Goal: Information Seeking & Learning: Learn about a topic

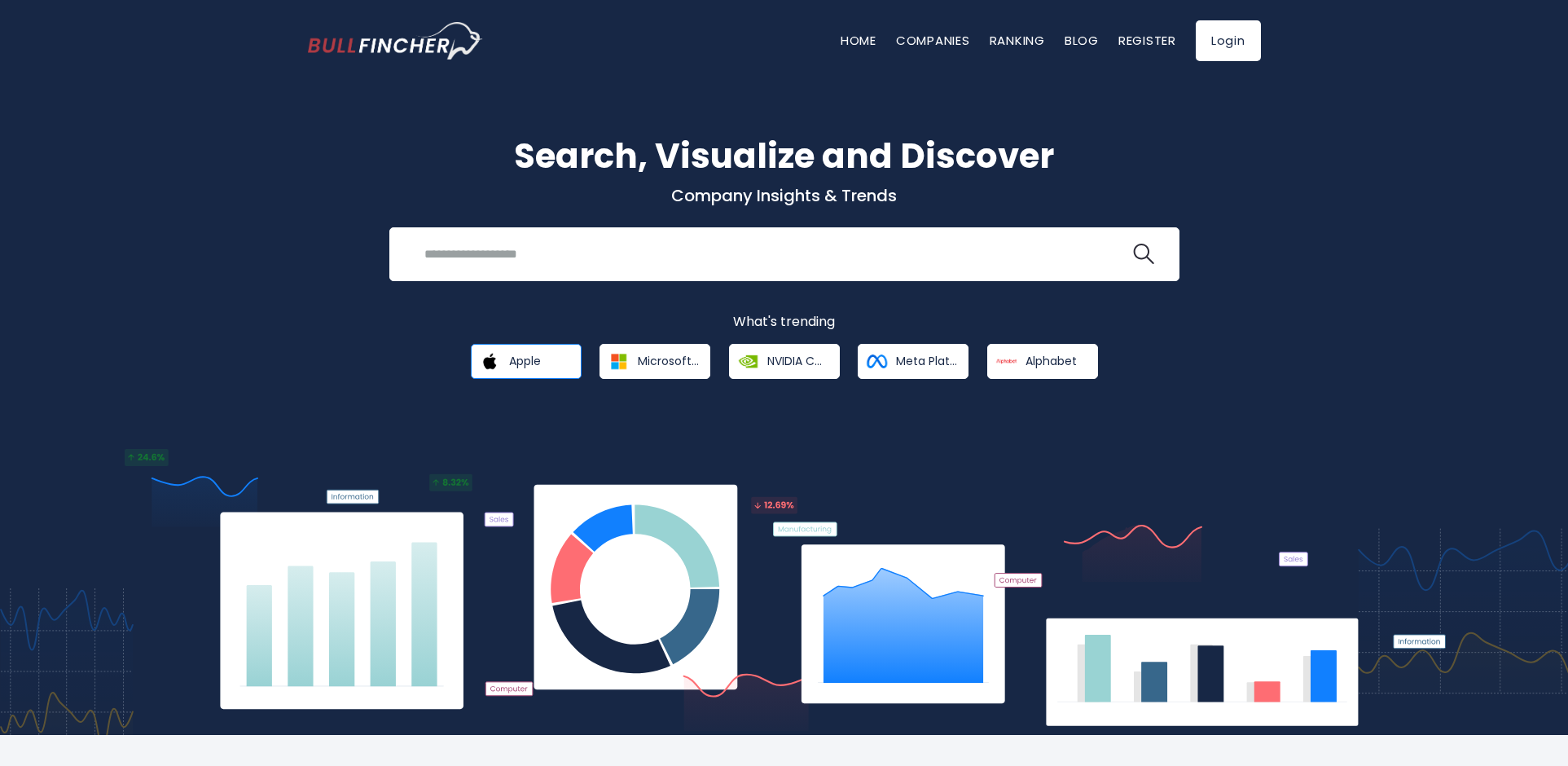
click at [511, 358] on span "Apple" at bounding box center [524, 361] width 31 height 15
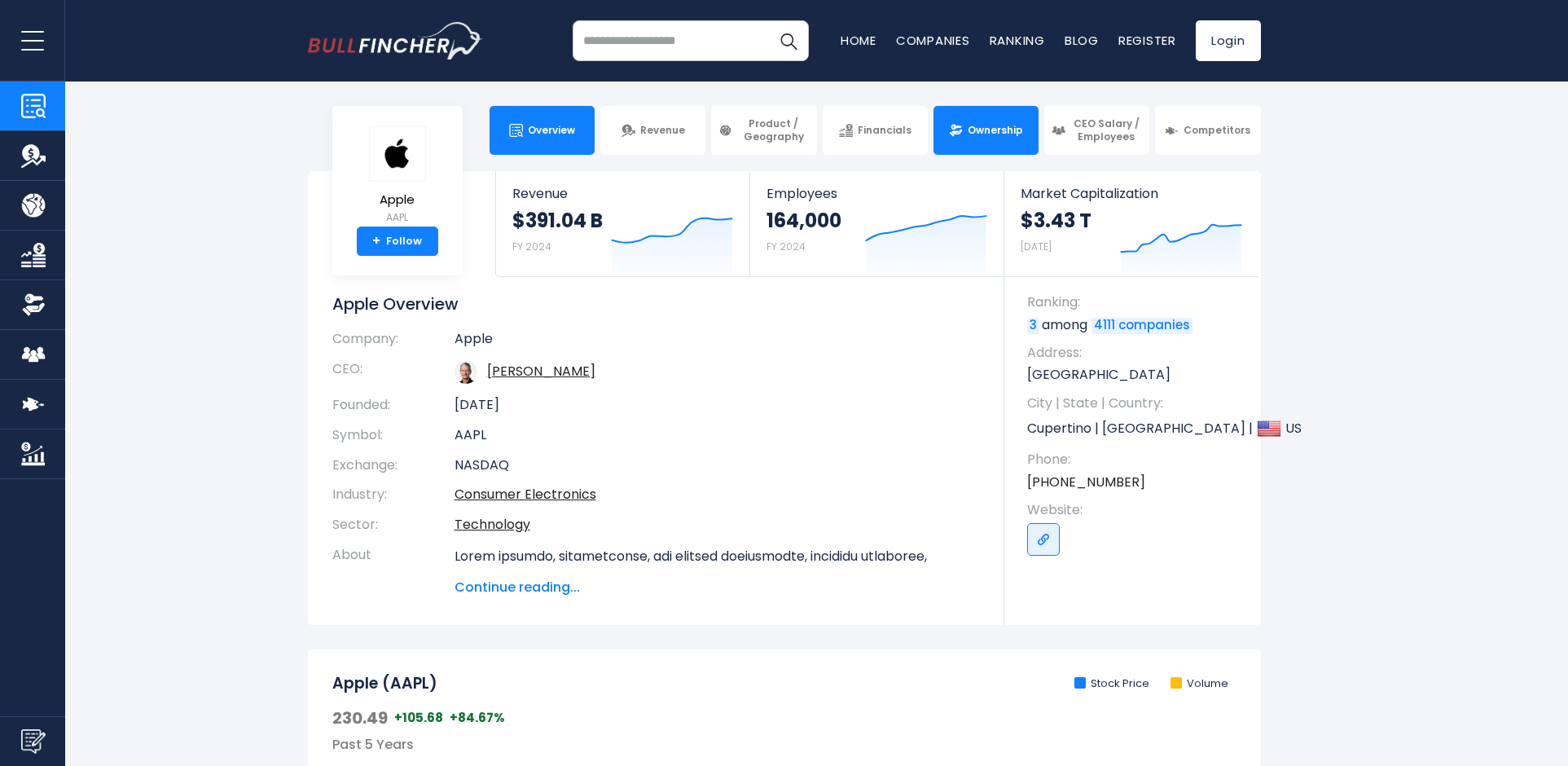
click at [982, 128] on span "Ownership" at bounding box center [996, 130] width 56 height 13
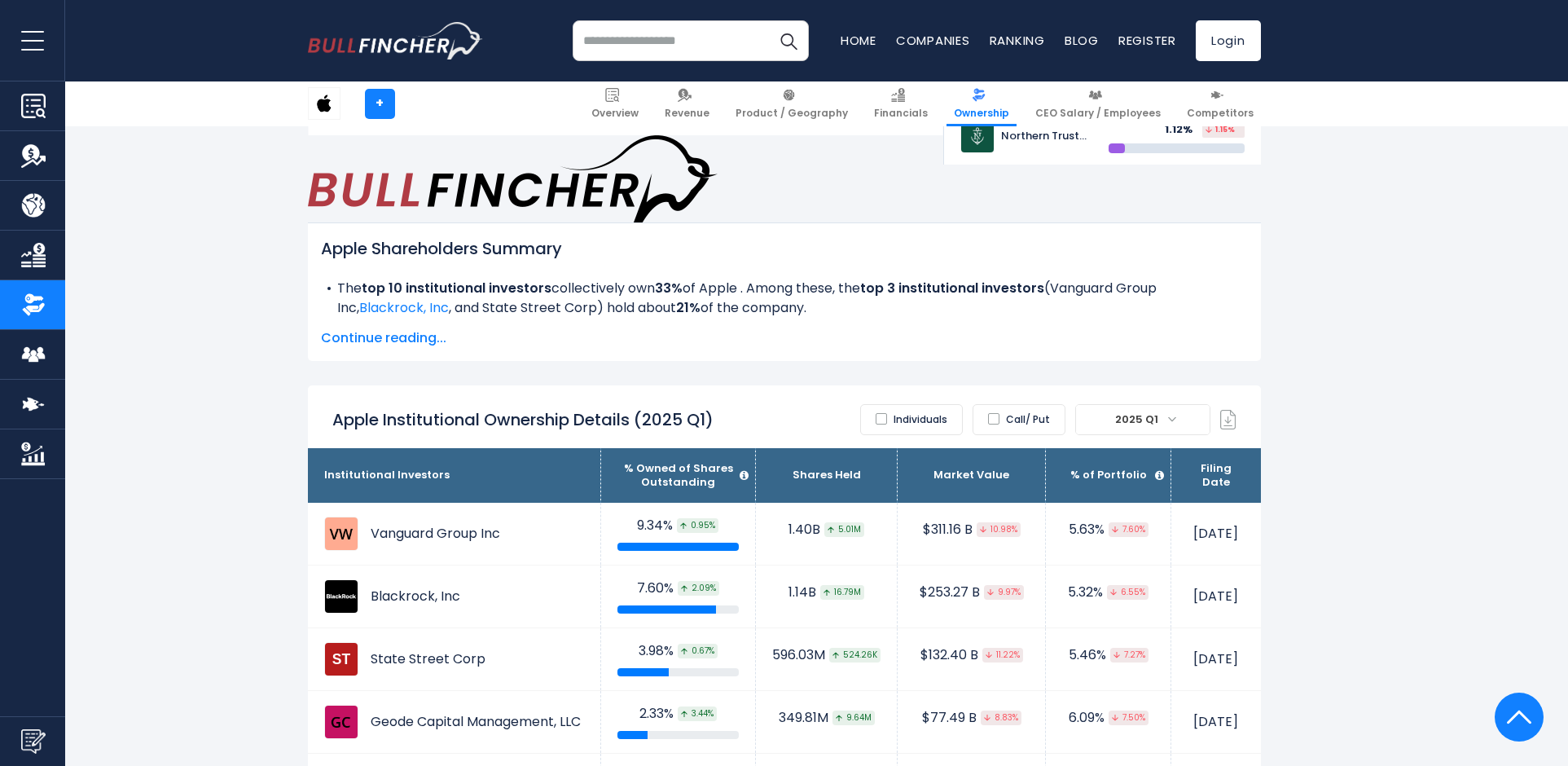
scroll to position [856, 0]
